Goal: Task Accomplishment & Management: Use online tool/utility

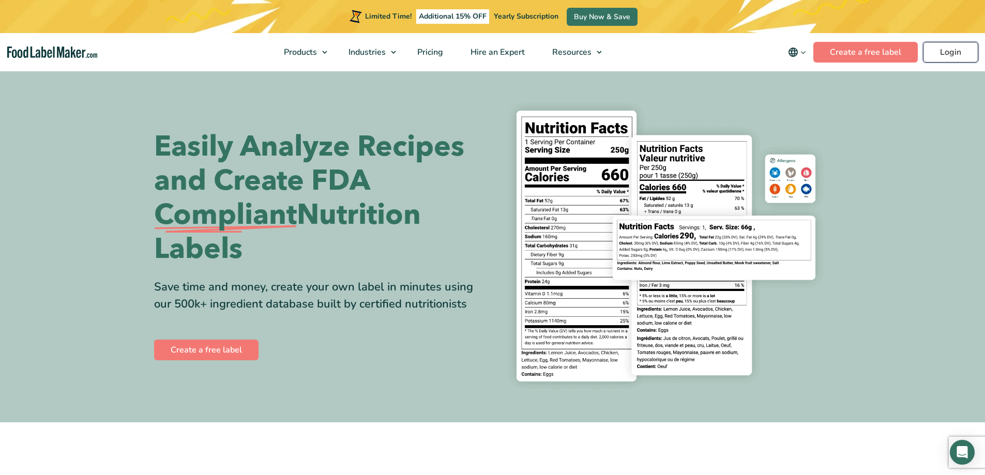
click at [936, 54] on link "Login" at bounding box center [950, 52] width 55 height 21
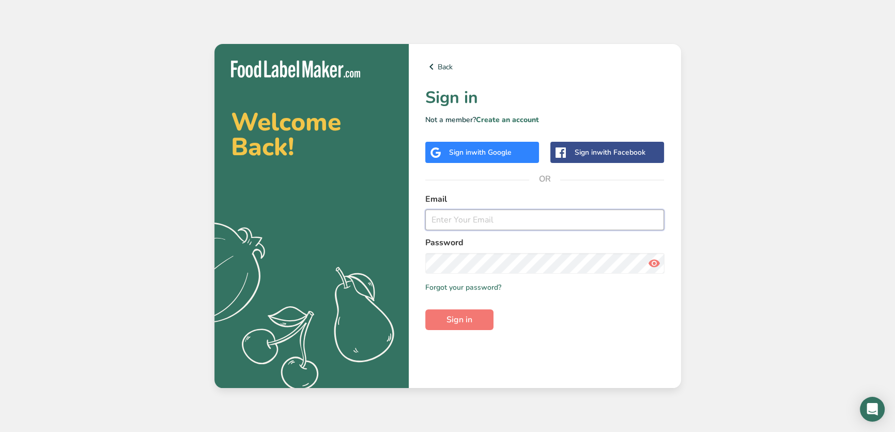
click at [548, 218] on input "email" at bounding box center [544, 219] width 239 height 21
type input "[PERSON_NAME][EMAIL_ADDRESS][PERSON_NAME][DOMAIN_NAME]"
click at [425, 309] on button "Sign in" at bounding box center [459, 319] width 68 height 21
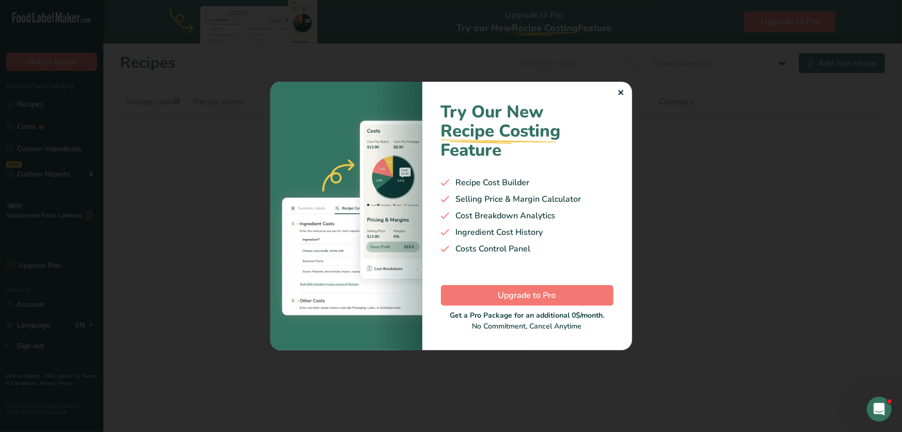
click at [625, 97] on div ".a-20{fill:#fff;} Hire an Expert Nutrition Facts Labeling Recipes Costs Custom …" at bounding box center [451, 216] width 902 height 432
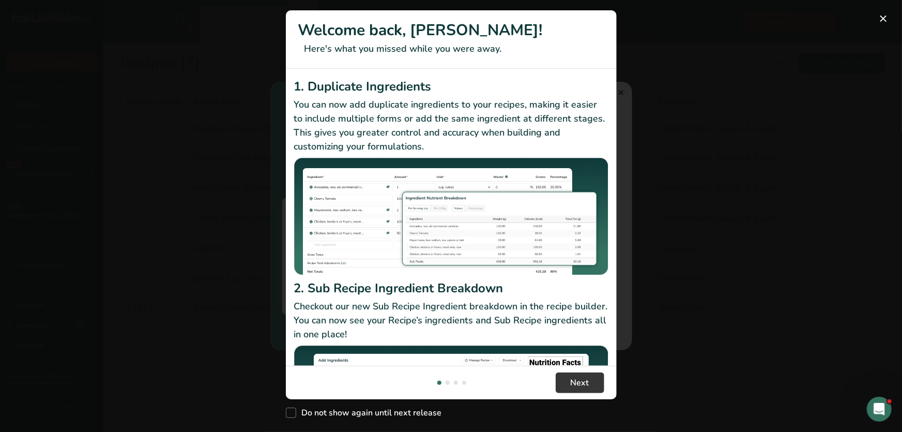
click at [881, 19] on button "New Features" at bounding box center [883, 18] width 17 height 17
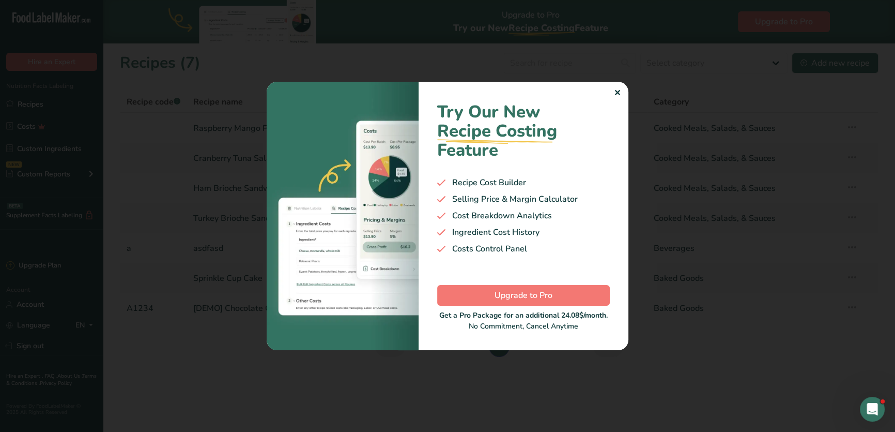
click at [619, 98] on div "✕" at bounding box center [617, 93] width 7 height 12
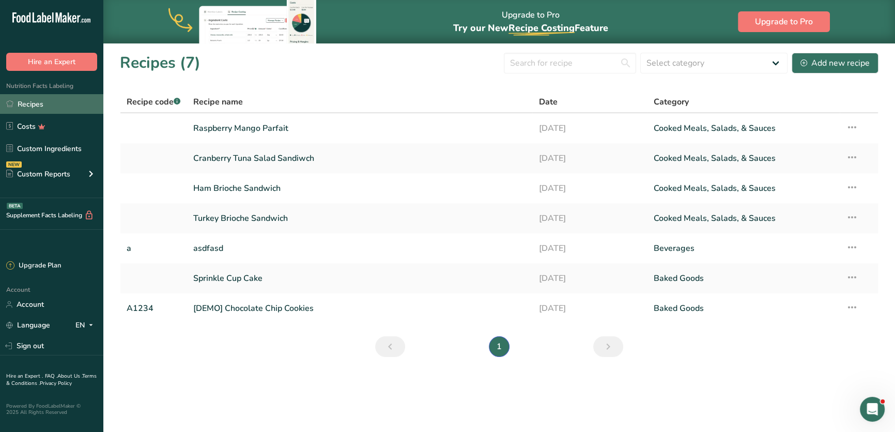
click at [36, 106] on link "Recipes" at bounding box center [51, 104] width 103 height 20
click at [239, 188] on link "Ham Brioche Sandwich" at bounding box center [359, 188] width 333 height 22
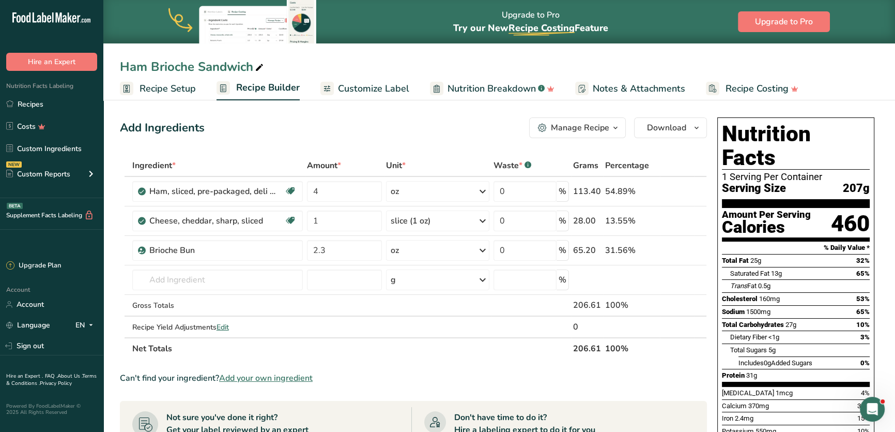
click at [357, 131] on div "Add Ingredients Manage Recipe Delete Recipe Duplicate Recipe Scale Recipe Save …" at bounding box center [413, 127] width 587 height 21
click at [32, 103] on link "Recipes" at bounding box center [51, 104] width 103 height 20
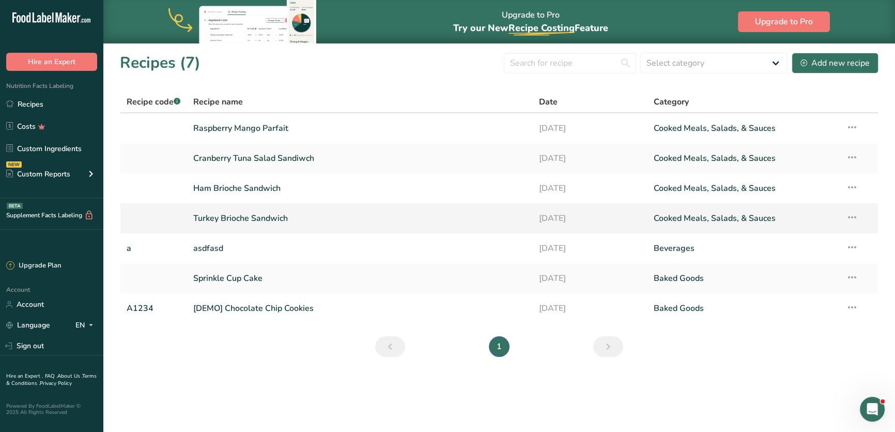
click at [233, 215] on link "Turkey Brioche Sandwich" at bounding box center [359, 218] width 333 height 22
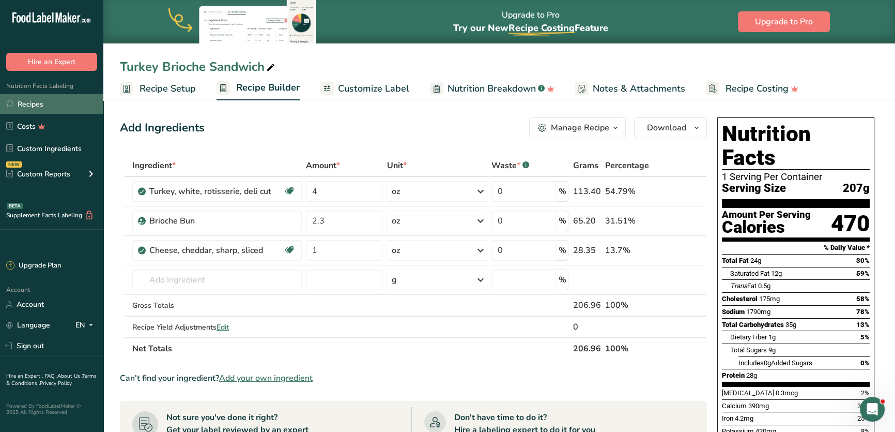
drag, startPoint x: 33, startPoint y: 104, endPoint x: 39, endPoint y: 104, distance: 6.2
click at [33, 104] on link "Recipes" at bounding box center [51, 104] width 103 height 20
